Goal: Transaction & Acquisition: Book appointment/travel/reservation

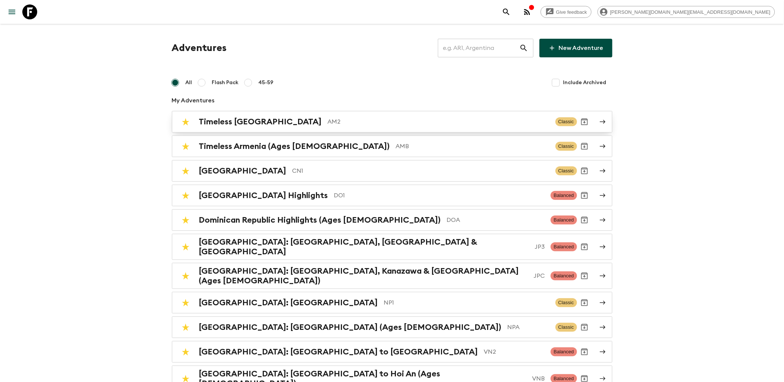
click at [237, 121] on h2 "Timeless [GEOGRAPHIC_DATA]" at bounding box center [260, 122] width 123 height 10
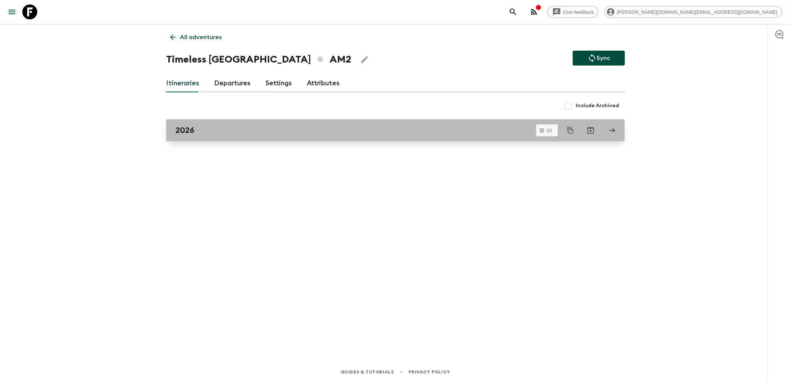
click at [292, 120] on link "2026" at bounding box center [395, 130] width 459 height 22
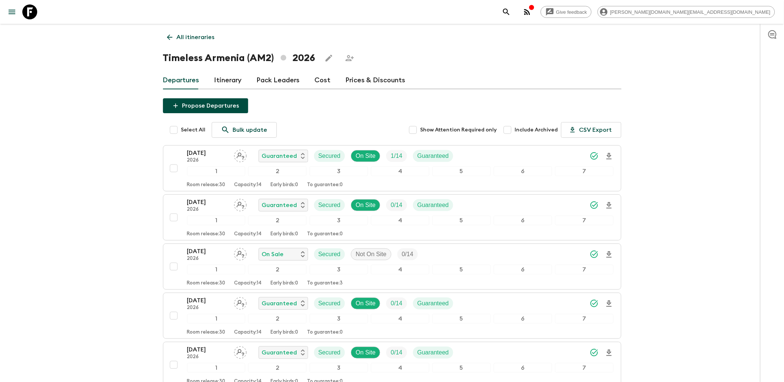
drag, startPoint x: 351, startPoint y: 0, endPoint x: 498, endPoint y: 49, distance: 154.2
click at [498, 49] on div "All itineraries Timeless Armenia (AM2) 2026 Departures Itinerary Pack Leaders C…" at bounding box center [392, 342] width 477 height 637
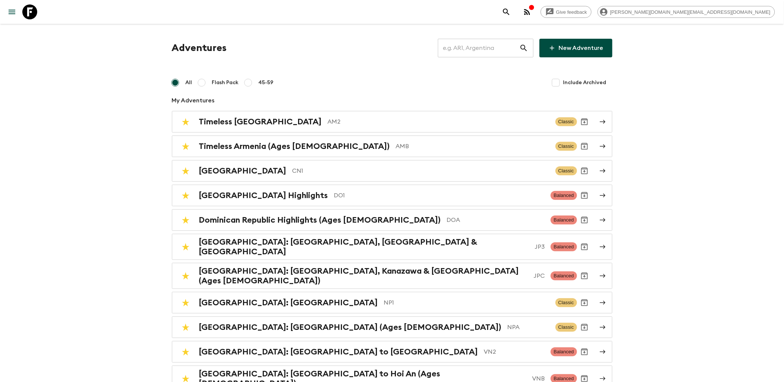
click at [468, 57] on input "text" at bounding box center [479, 48] width 82 height 21
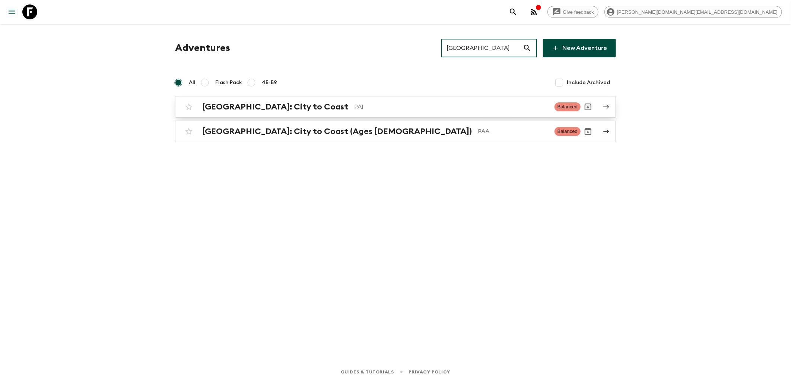
type input "[GEOGRAPHIC_DATA]"
click at [354, 105] on p "PA1" at bounding box center [451, 106] width 194 height 9
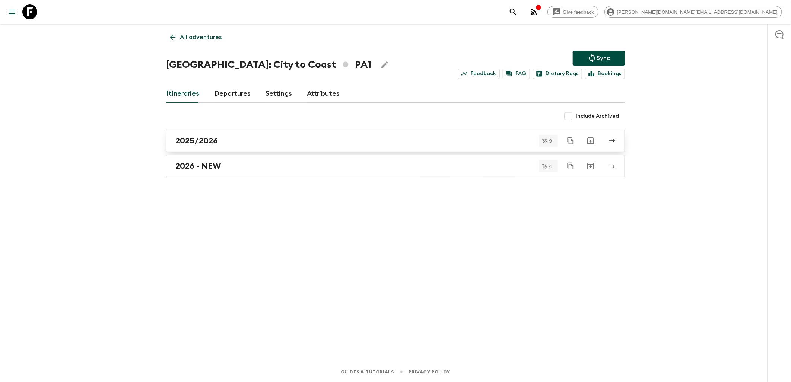
click at [218, 141] on div "2025/2026" at bounding box center [388, 141] width 426 height 10
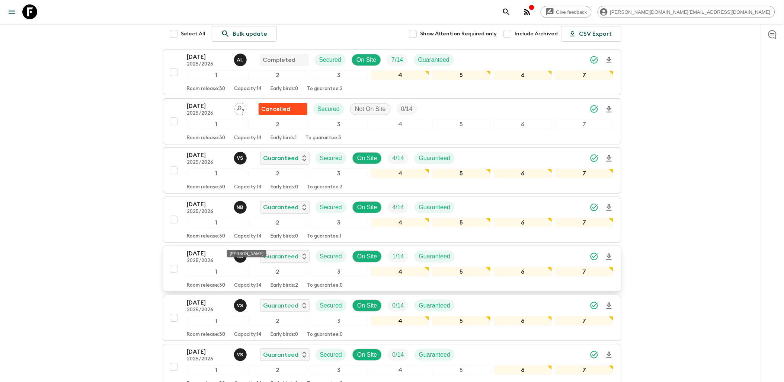
scroll to position [64, 0]
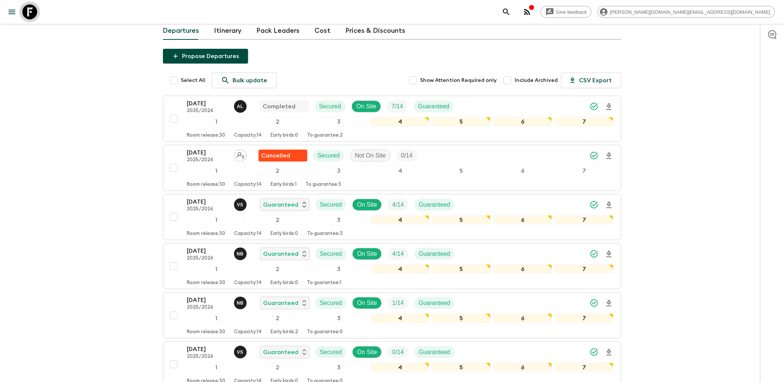
click at [31, 16] on icon at bounding box center [29, 11] width 15 height 15
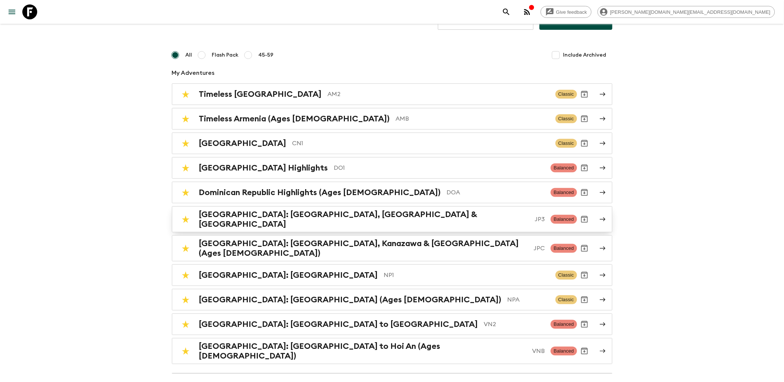
scroll to position [41, 0]
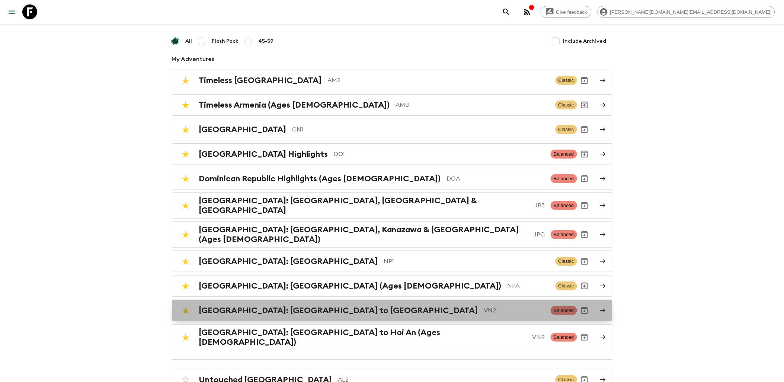
click at [232, 306] on h2 "[GEOGRAPHIC_DATA]: [GEOGRAPHIC_DATA] to [GEOGRAPHIC_DATA]" at bounding box center [338, 311] width 279 height 10
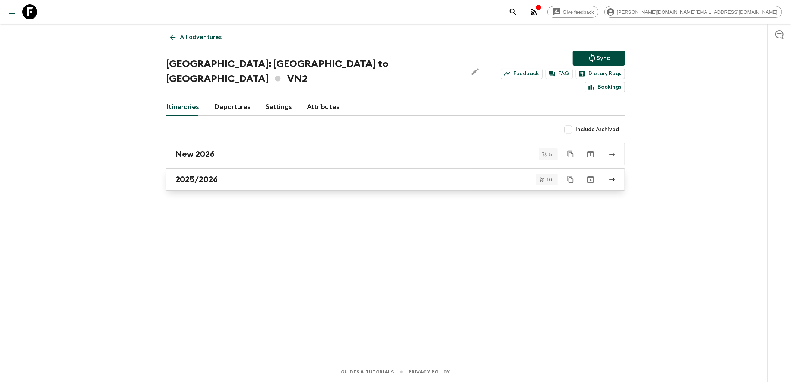
click at [214, 175] on h2 "2025/2026" at bounding box center [196, 180] width 42 height 10
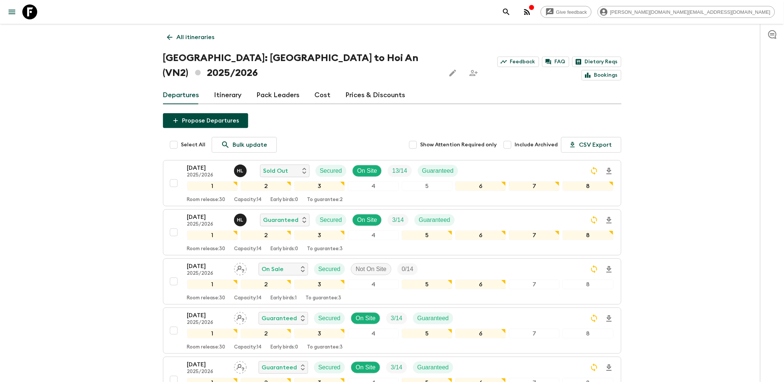
click at [36, 16] on icon at bounding box center [29, 11] width 15 height 15
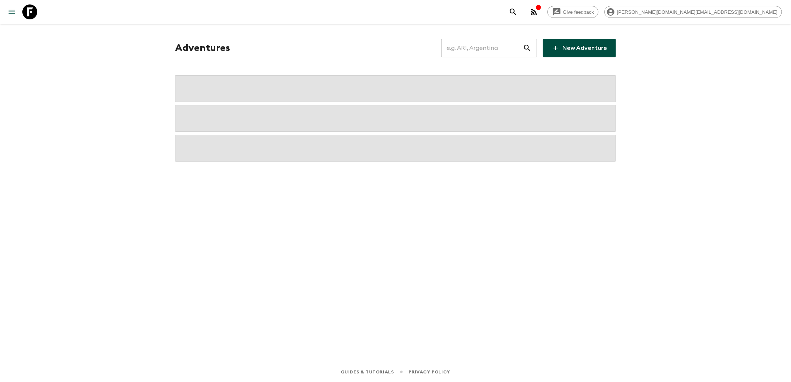
click at [489, 51] on input "text" at bounding box center [482, 48] width 82 height 21
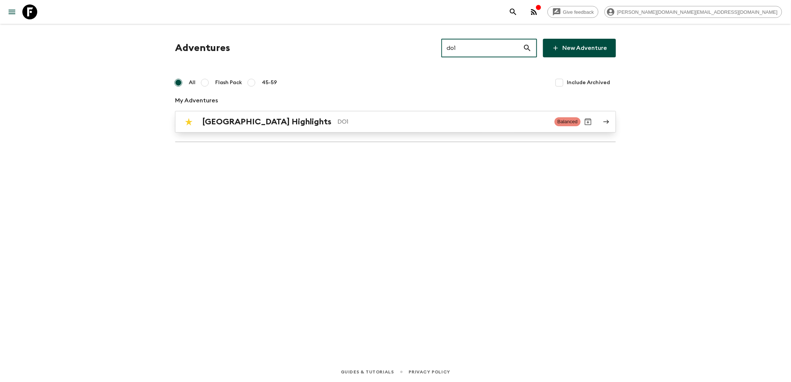
type input "do1"
click at [305, 118] on h2 "[GEOGRAPHIC_DATA] Highlights" at bounding box center [266, 122] width 129 height 10
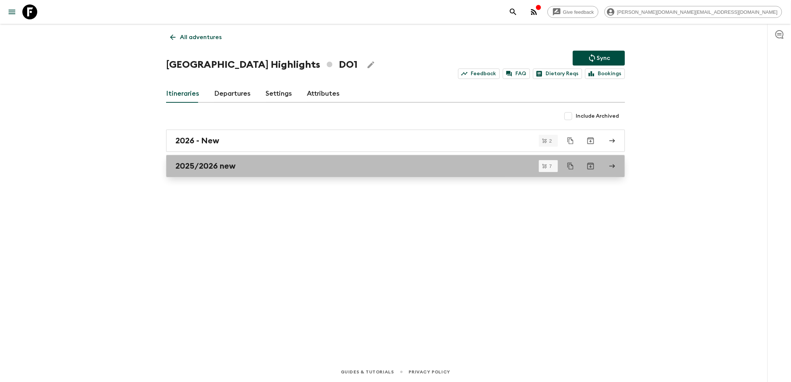
click at [225, 164] on h2 "2025/2026 new" at bounding box center [205, 166] width 60 height 10
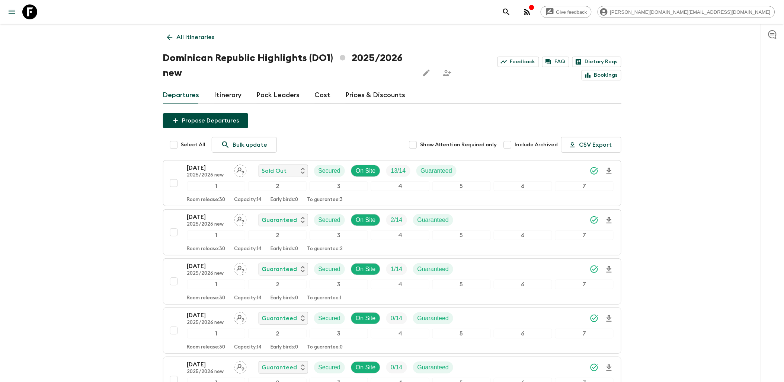
click at [41, 14] on div "Give feedback [PERSON_NAME][DOMAIN_NAME][EMAIL_ADDRESS][DOMAIN_NAME]" at bounding box center [392, 12] width 784 height 24
click at [32, 12] on icon at bounding box center [29, 11] width 15 height 15
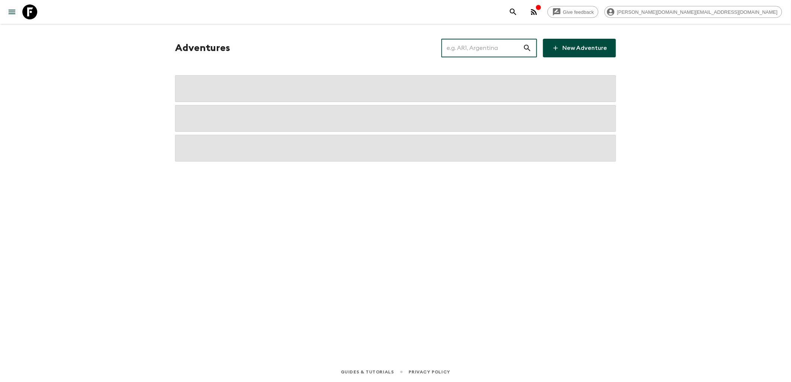
click at [463, 44] on input "text" at bounding box center [482, 48] width 82 height 21
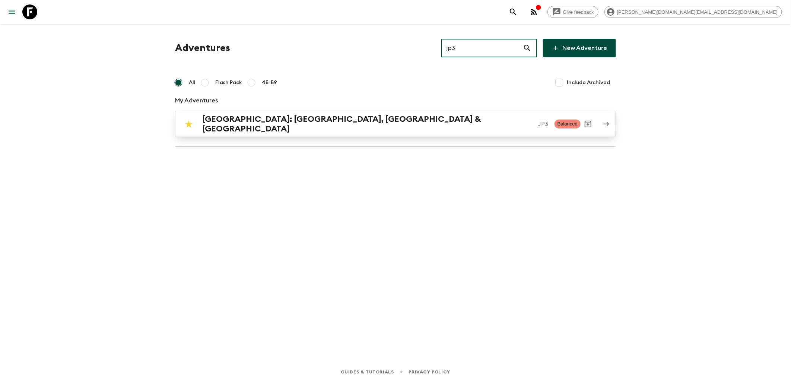
type input "jp3"
click at [307, 129] on div "[GEOGRAPHIC_DATA]: [GEOGRAPHIC_DATA], Kanazawa & [GEOGRAPHIC_DATA] JP3 Balanced" at bounding box center [380, 123] width 399 height 19
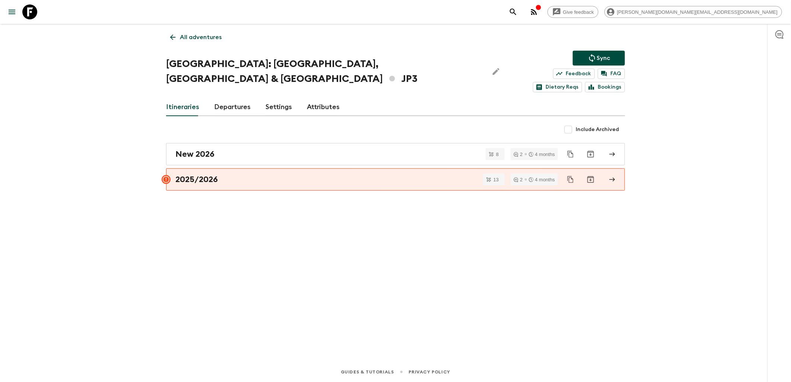
click at [243, 98] on link "Departures" at bounding box center [232, 107] width 36 height 18
